Goal: Task Accomplishment & Management: Manage account settings

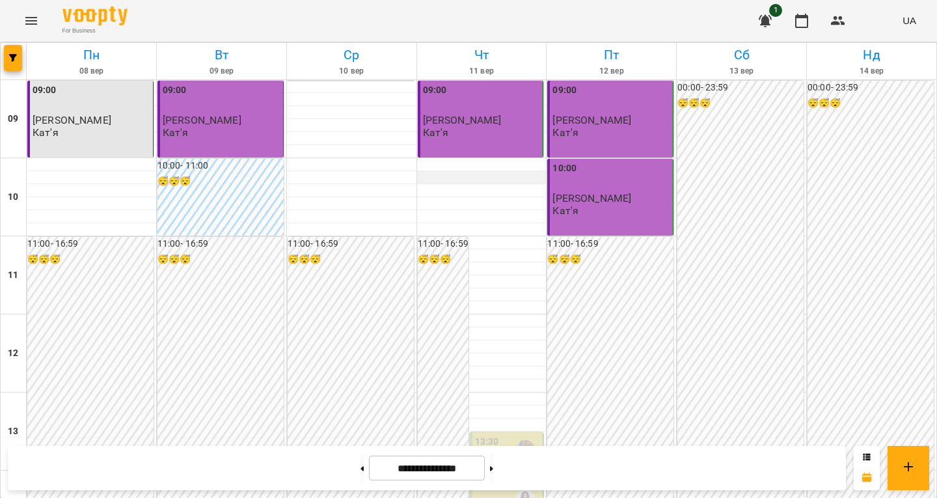
scroll to position [542, 0]
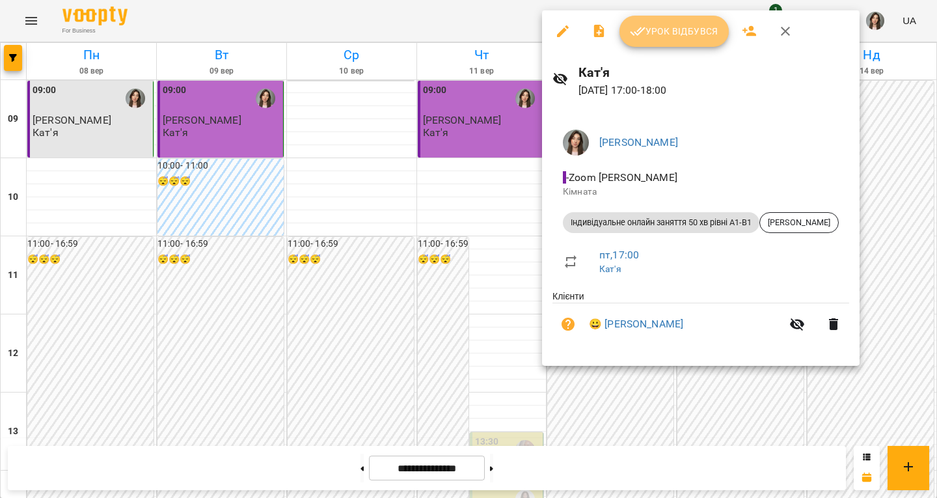
click at [668, 21] on button "Урок відбувся" at bounding box center [674, 31] width 109 height 31
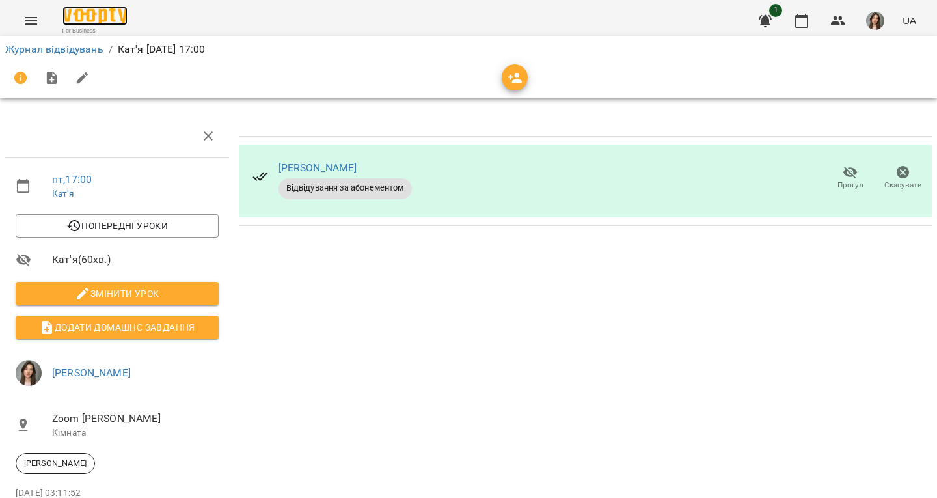
click at [98, 12] on img at bounding box center [94, 16] width 65 height 19
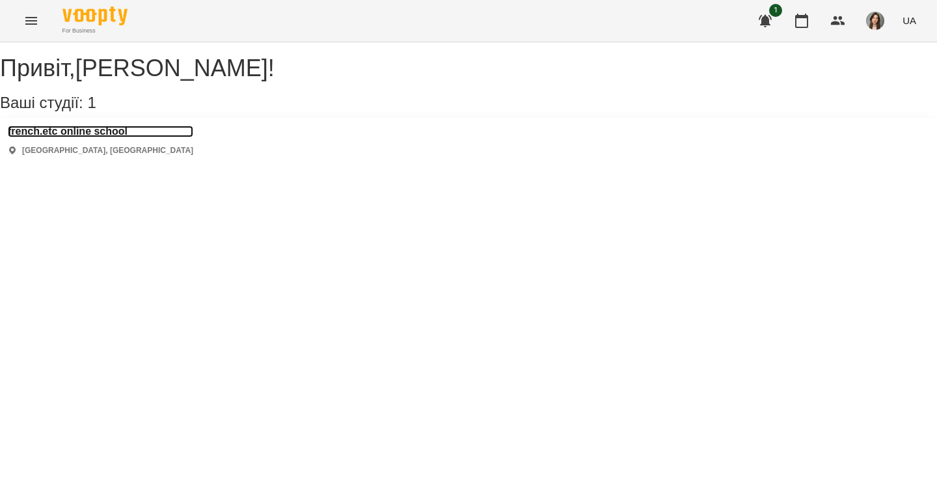
click at [115, 137] on h3 "french.etc online school" at bounding box center [101, 132] width 186 height 12
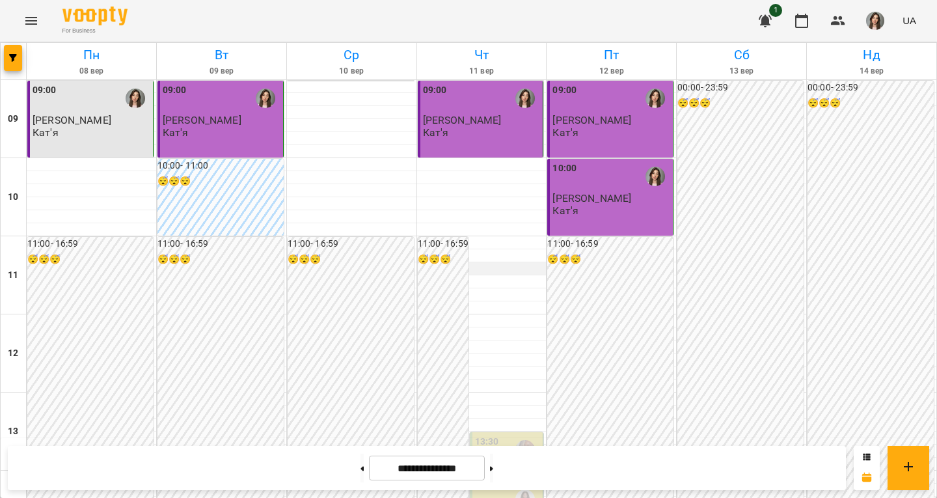
scroll to position [508, 0]
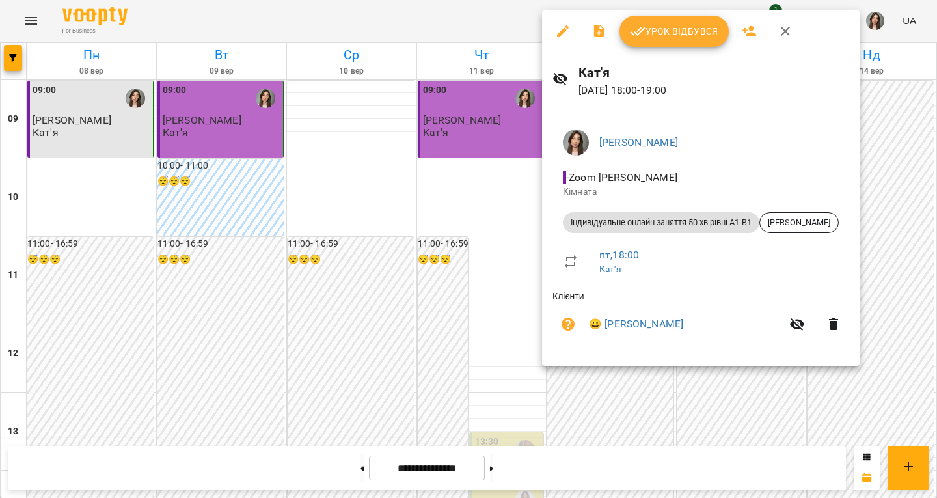
click at [672, 34] on span "Урок відбувся" at bounding box center [674, 31] width 89 height 16
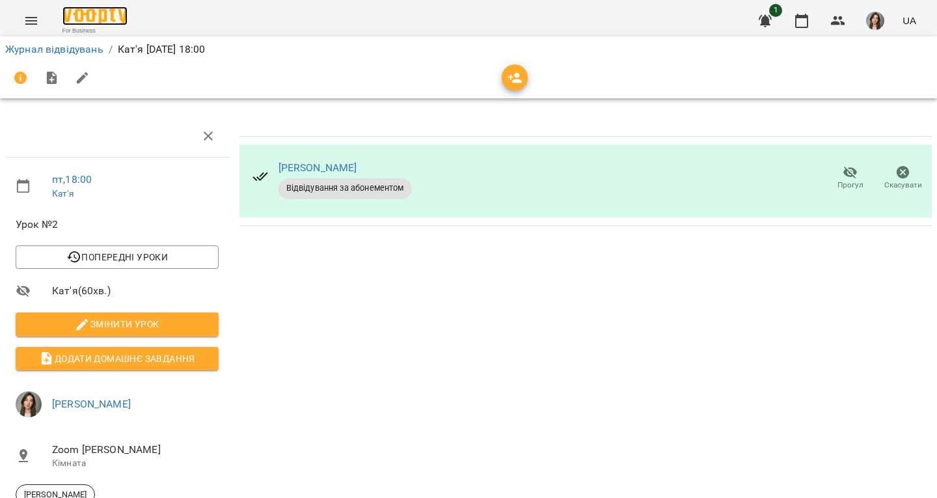
click at [81, 14] on img at bounding box center [94, 16] width 65 height 19
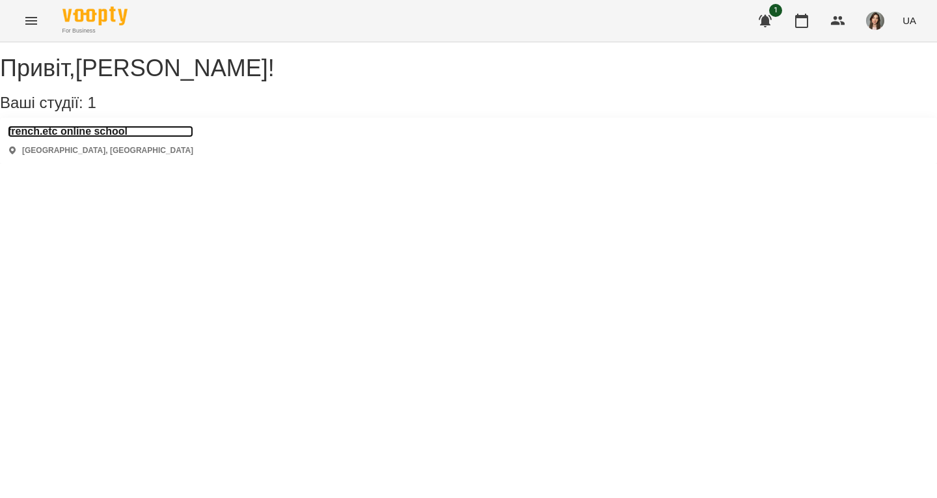
click at [126, 137] on h3 "french.etc online school" at bounding box center [101, 132] width 186 height 12
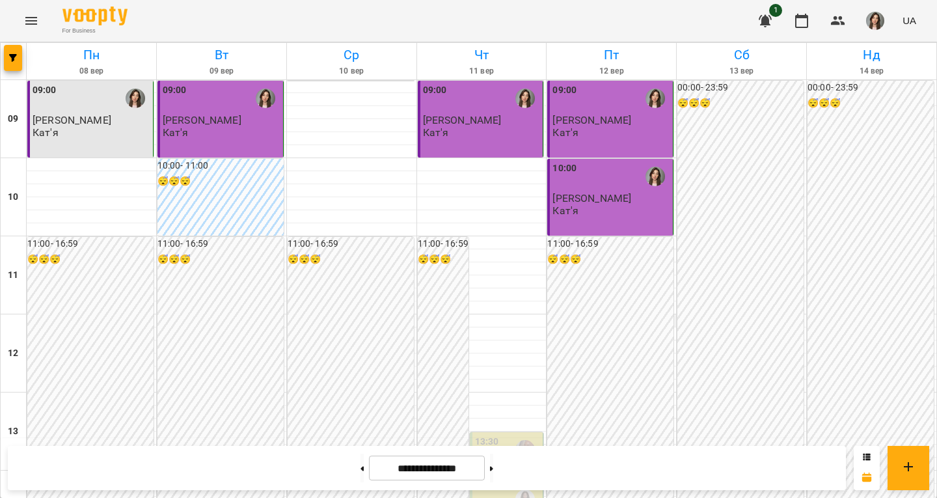
scroll to position [734, 0]
click at [493, 476] on button at bounding box center [491, 468] width 3 height 29
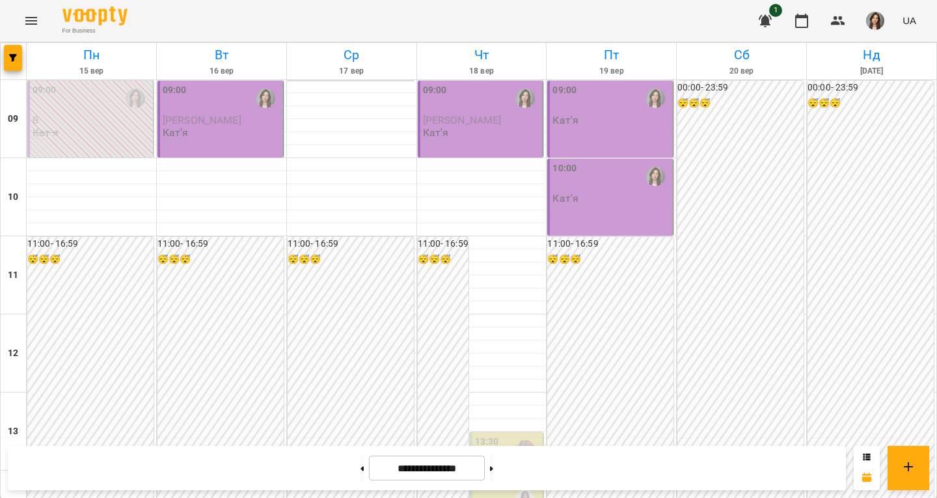
scroll to position [508, 0]
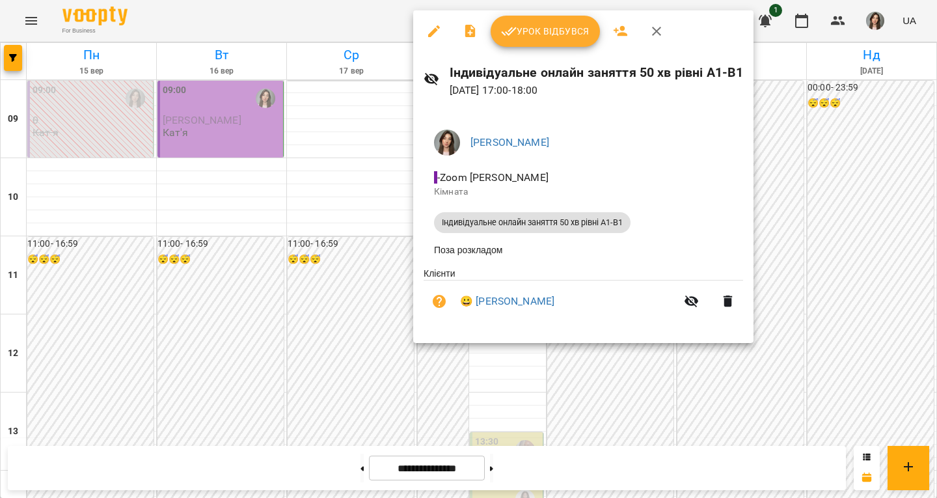
click at [805, 169] on div at bounding box center [468, 249] width 937 height 498
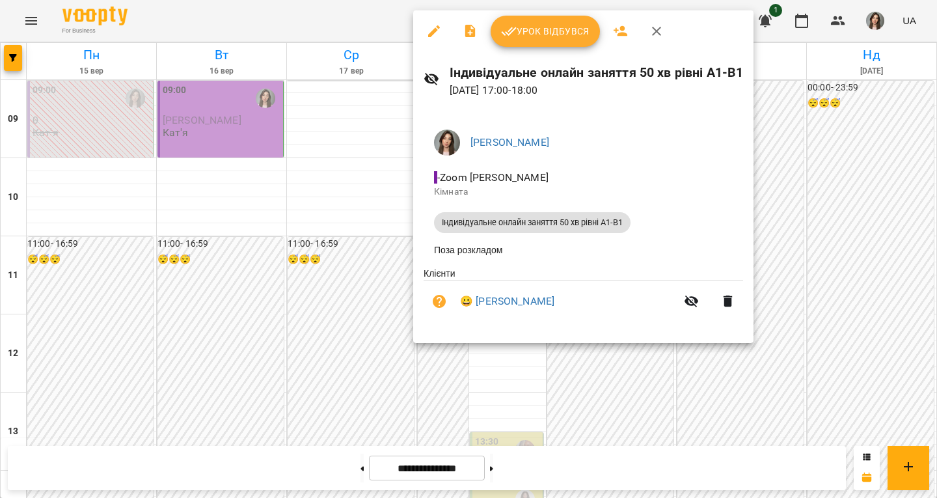
click at [652, 38] on icon "button" at bounding box center [657, 31] width 16 height 16
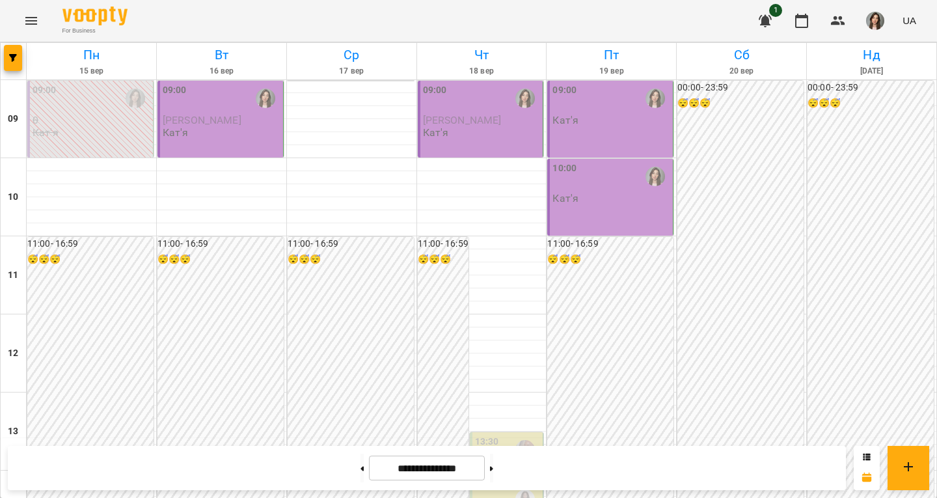
scroll to position [290, 0]
click at [361, 471] on button at bounding box center [362, 468] width 3 height 29
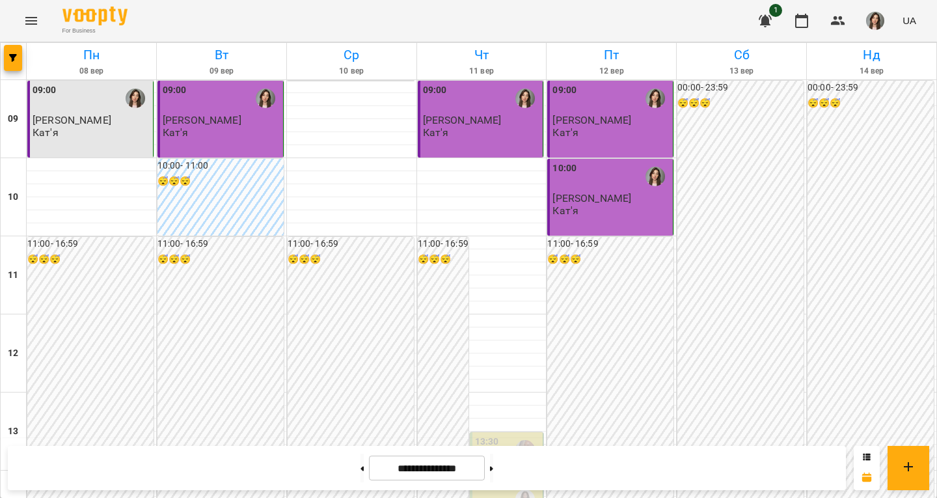
scroll to position [0, 0]
click at [493, 458] on button at bounding box center [491, 468] width 3 height 29
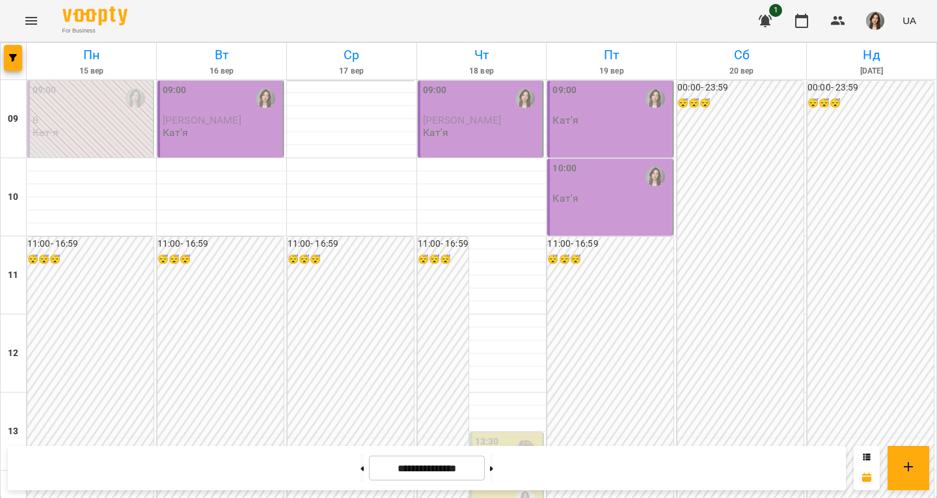
scroll to position [218, 0]
click at [493, 467] on button at bounding box center [491, 468] width 3 height 29
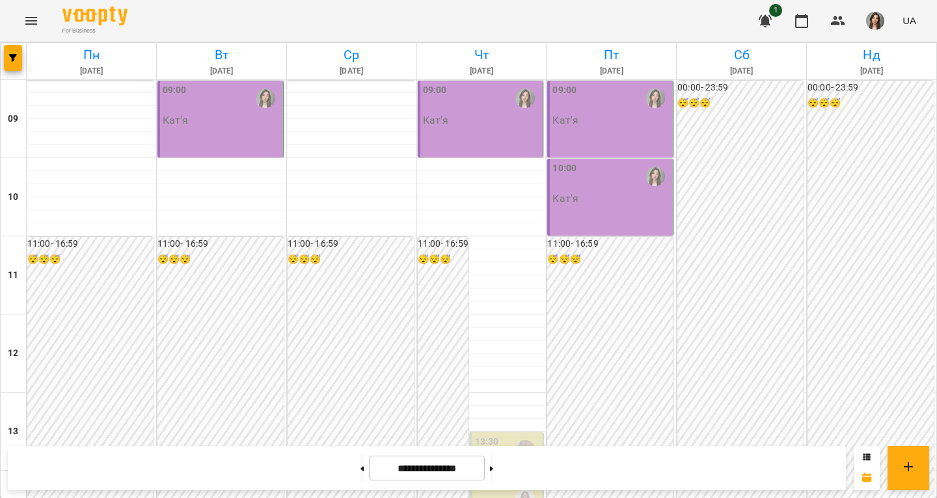
scroll to position [0, 0]
click at [361, 458] on button at bounding box center [362, 468] width 3 height 29
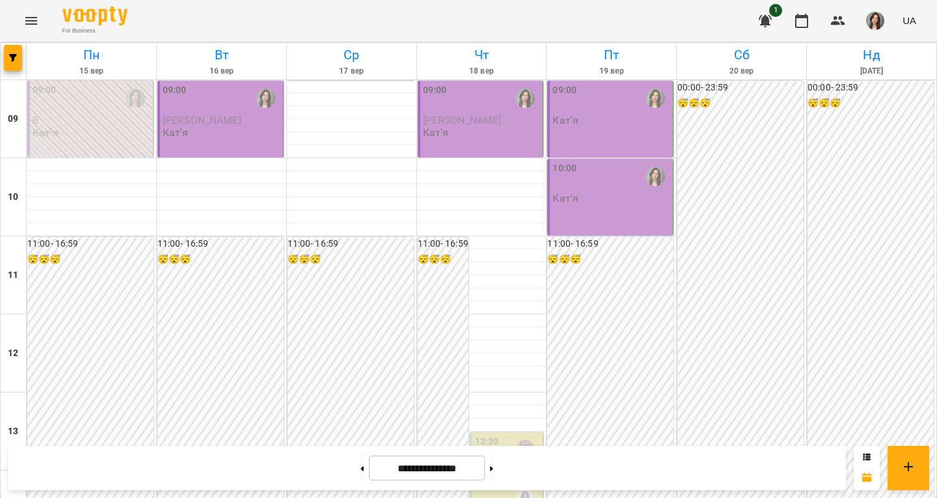
scroll to position [570, 0]
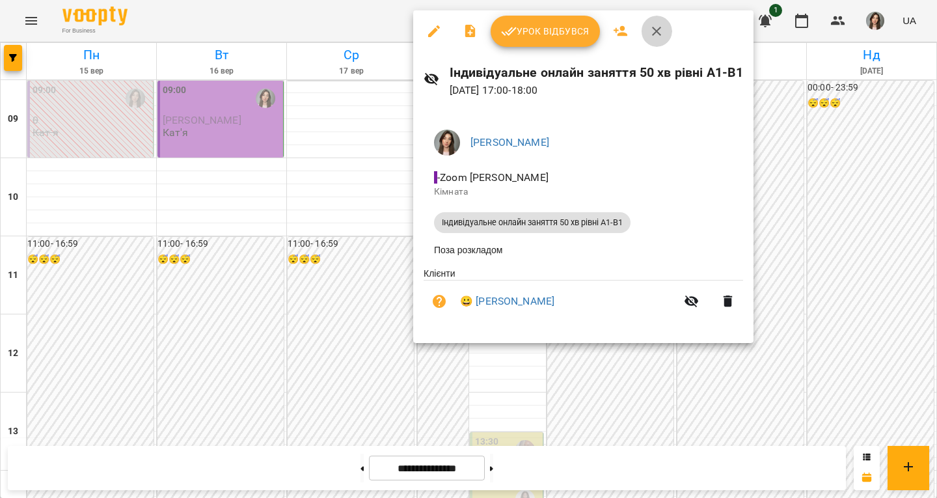
click at [648, 35] on button "button" at bounding box center [656, 31] width 31 height 31
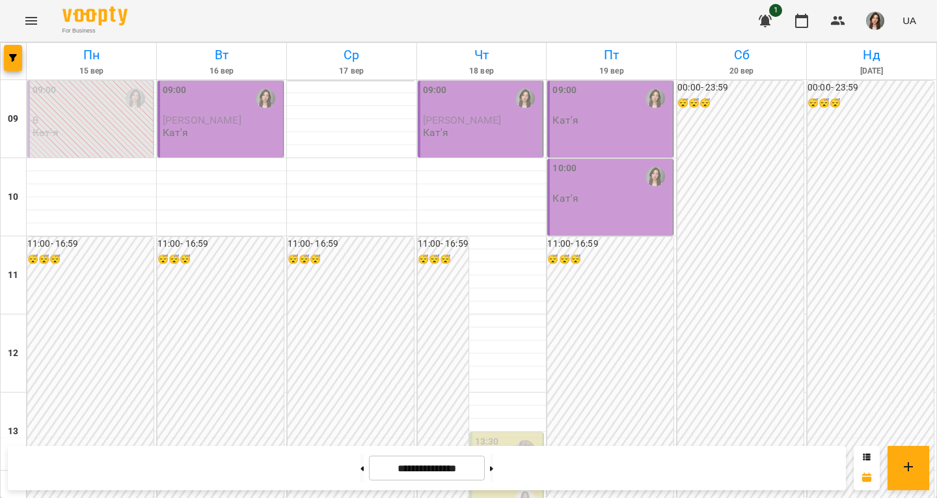
scroll to position [1, 0]
click at [239, 138] on div "09:00 [PERSON_NAME]" at bounding box center [221, 119] width 126 height 77
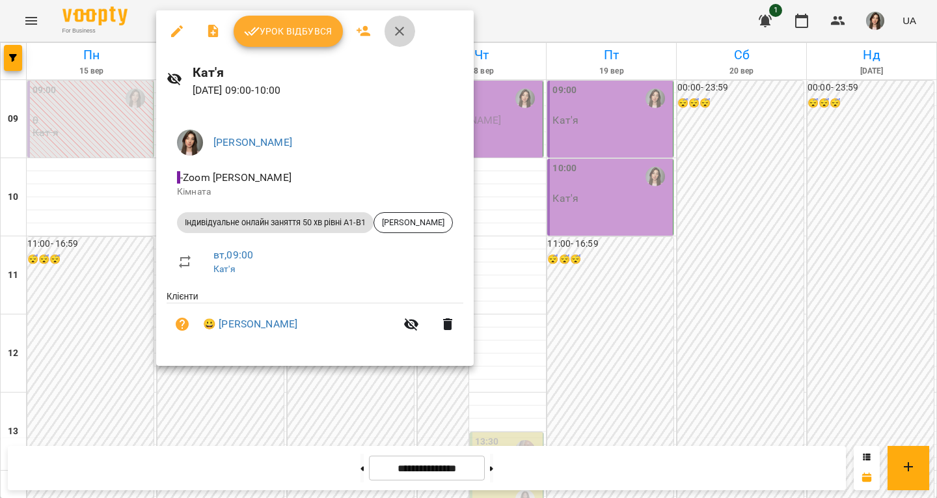
click at [390, 28] on button "button" at bounding box center [399, 31] width 31 height 31
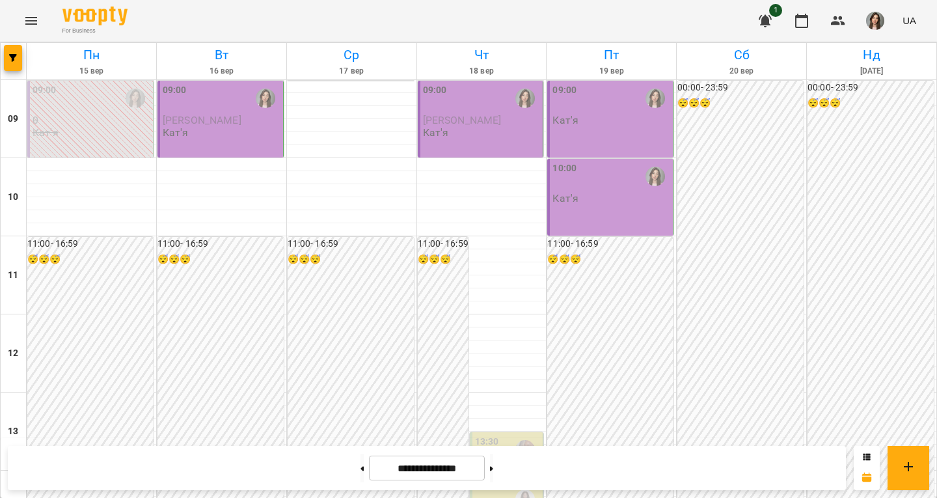
scroll to position [0, 0]
click at [493, 471] on button at bounding box center [491, 468] width 3 height 29
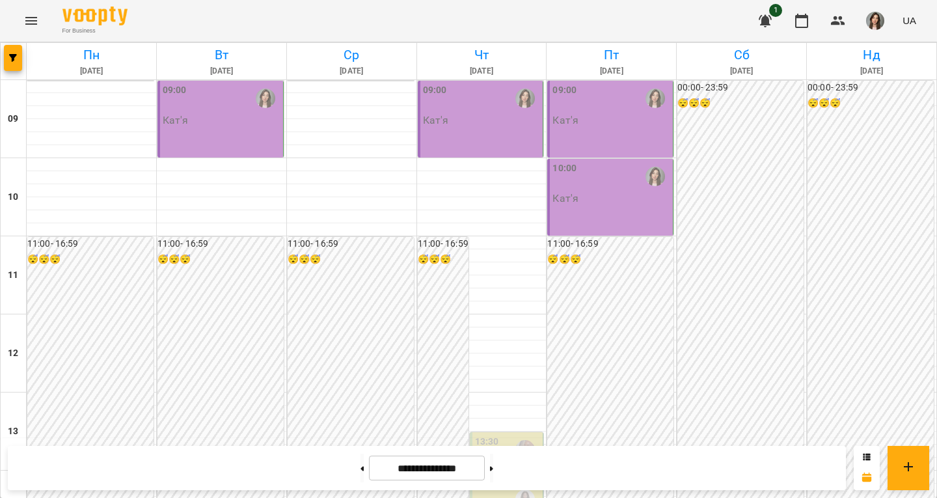
scroll to position [528, 0]
click at [361, 469] on icon at bounding box center [362, 468] width 3 height 5
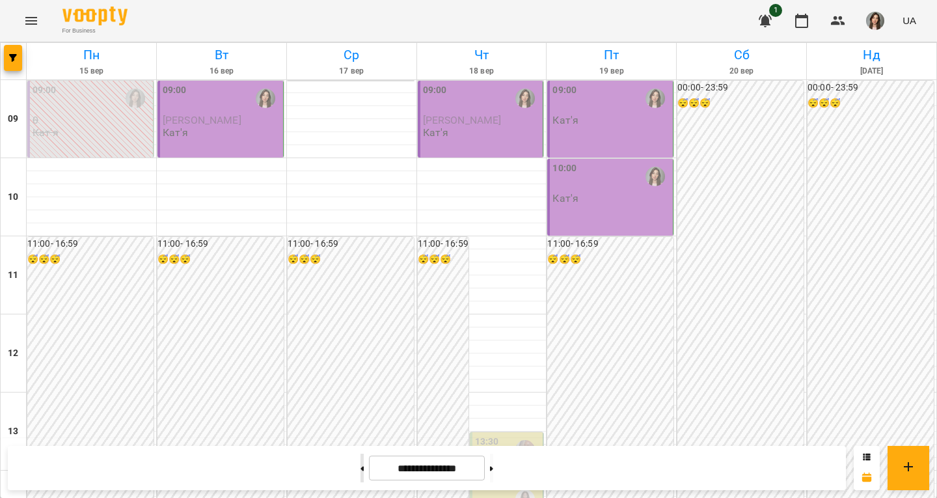
click at [361, 469] on icon at bounding box center [362, 468] width 3 height 5
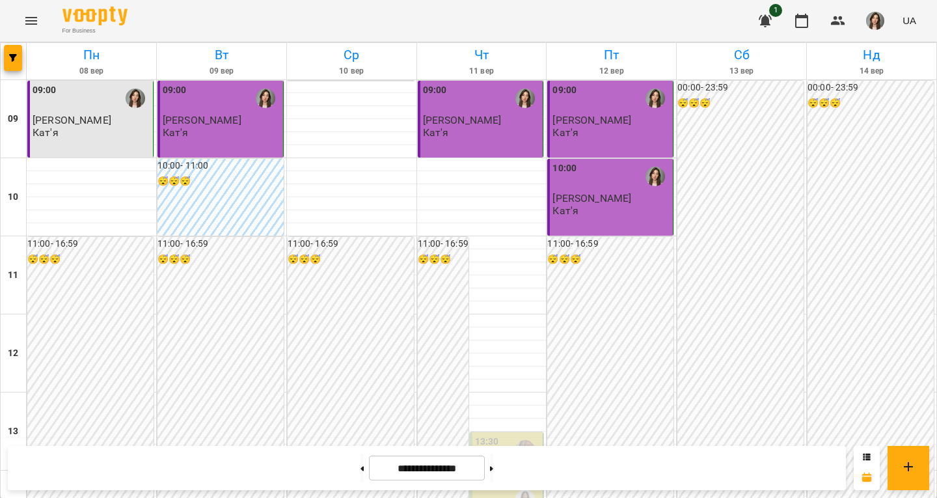
scroll to position [0, 0]
click at [493, 472] on button at bounding box center [491, 468] width 3 height 29
type input "**********"
